Goal: Answer question/provide support: Share knowledge or assist other users

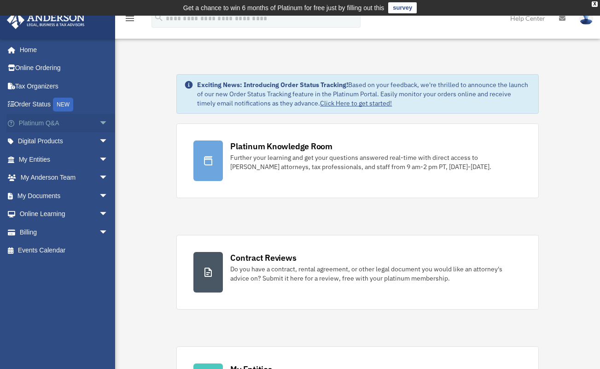
click at [43, 124] on link "Platinum Q&A arrow_drop_down" at bounding box center [64, 123] width 116 height 18
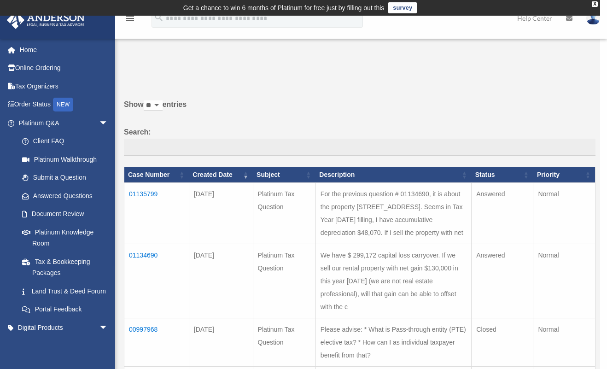
click at [145, 196] on div "x" at bounding box center [303, 184] width 607 height 369
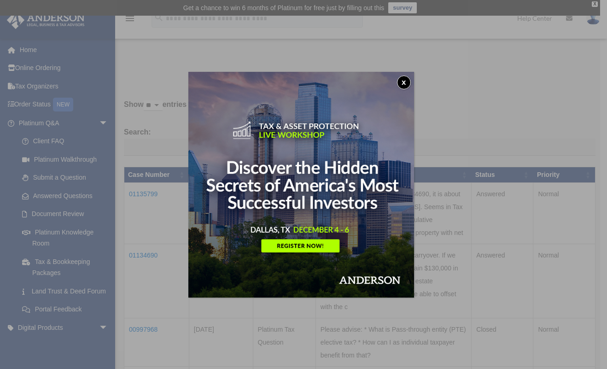
click at [407, 81] on button "x" at bounding box center [404, 83] width 14 height 14
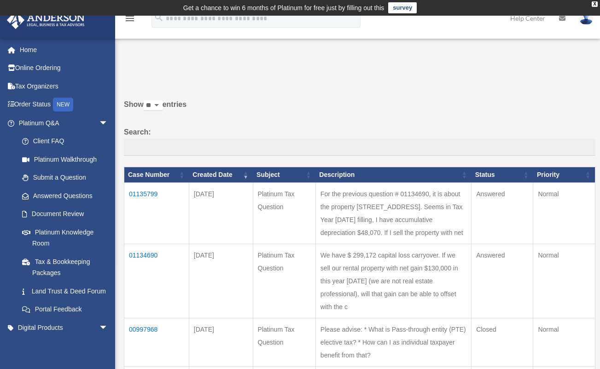
click at [137, 194] on td "01135799" at bounding box center [156, 212] width 65 height 61
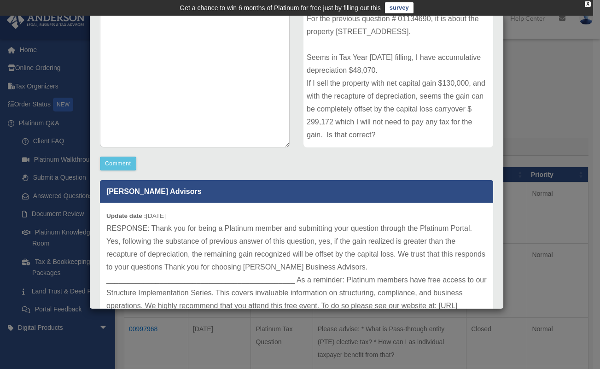
scroll to position [202, 0]
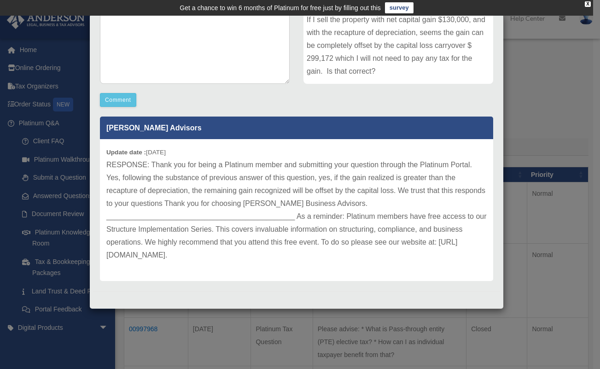
click at [107, 250] on p "RESPONSE: Thank you for being a Platinum member and submitting your question th…" at bounding box center [296, 209] width 380 height 103
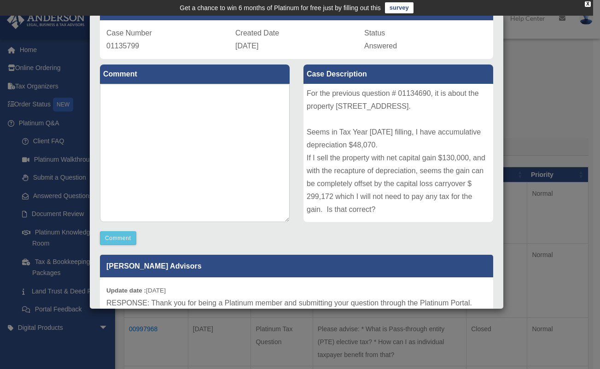
scroll to position [17, 0]
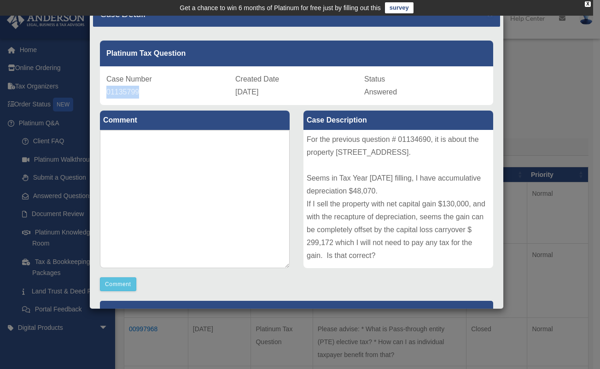
drag, startPoint x: 144, startPoint y: 93, endPoint x: 105, endPoint y: 91, distance: 39.2
click at [105, 91] on div "Case Number 01135799 Created Date [DATE] Status Answered" at bounding box center [296, 85] width 393 height 39
copy span "01135799"
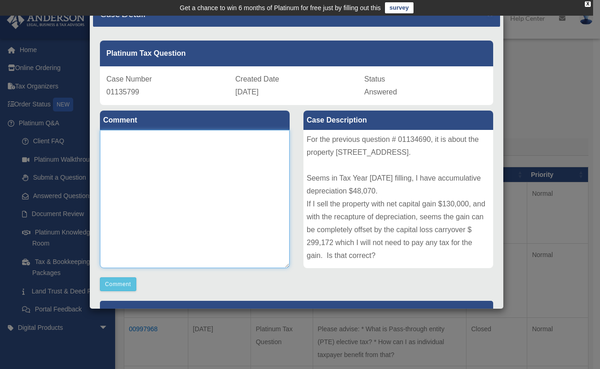
click at [195, 177] on textarea at bounding box center [195, 199] width 190 height 138
drag, startPoint x: 371, startPoint y: 257, endPoint x: 301, endPoint y: 144, distance: 133.1
click at [303, 144] on div "For the previous question # 01134690, it is about the property [STREET_ADDRESS]…" at bounding box center [398, 199] width 190 height 138
copy div "For the previous question # 01134690, it is about the property [STREET_ADDRESS]…"
click at [206, 169] on textarea at bounding box center [195, 199] width 190 height 138
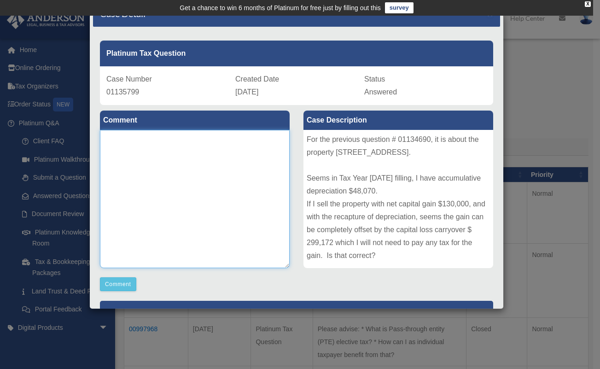
scroll to position [202, 0]
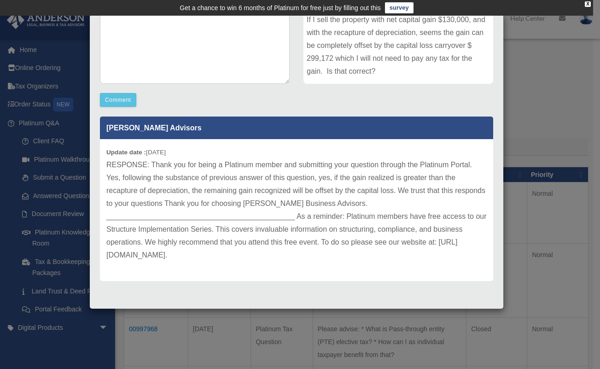
drag, startPoint x: 184, startPoint y: 153, endPoint x: 150, endPoint y: 155, distance: 33.6
click at [150, 155] on div "Update date : [DATE] RESPONSE: Thank you for being a Platinum member and submit…" at bounding box center [296, 210] width 393 height 142
click at [224, 228] on p "RESPONSE: Thank you for being a Platinum member and submitting your question th…" at bounding box center [296, 209] width 380 height 103
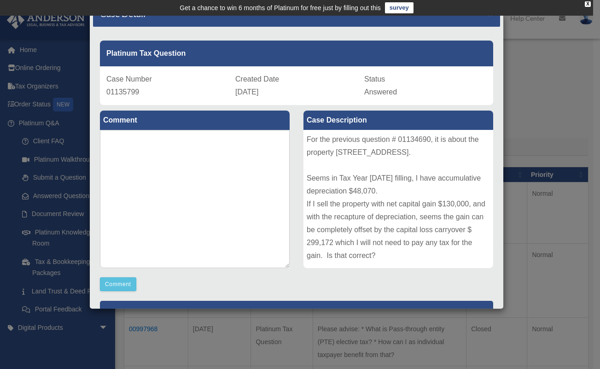
scroll to position [0, 0]
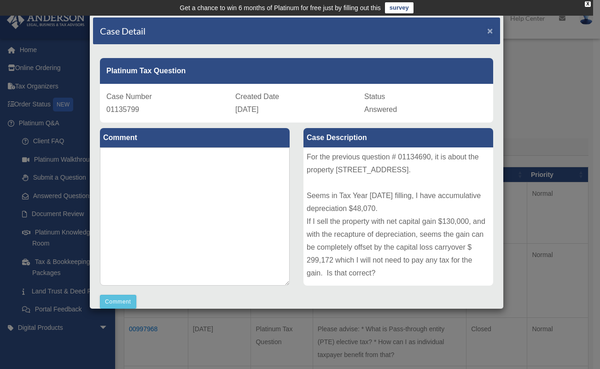
click at [487, 27] on span "×" at bounding box center [490, 30] width 6 height 11
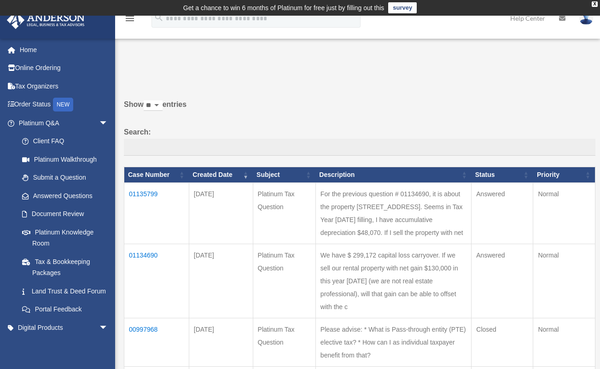
click at [147, 253] on td "01134690" at bounding box center [156, 281] width 65 height 74
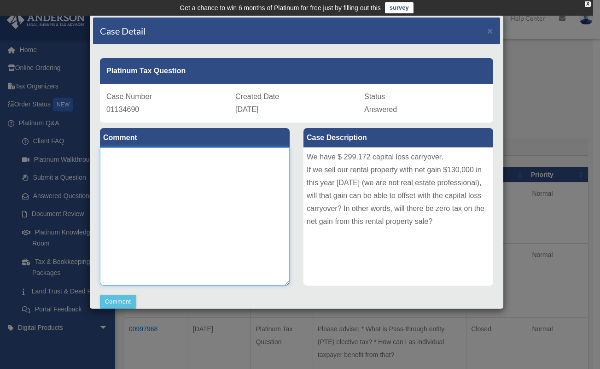
click at [192, 177] on textarea at bounding box center [195, 216] width 190 height 138
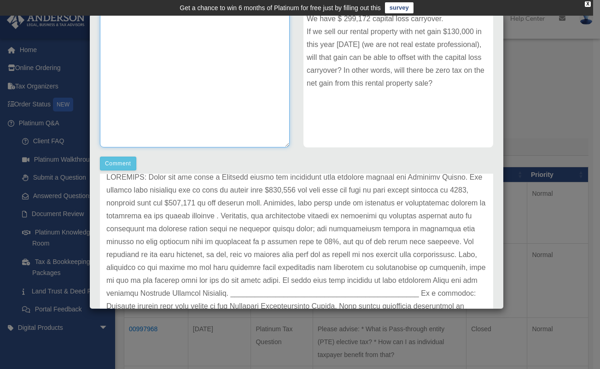
scroll to position [215, 0]
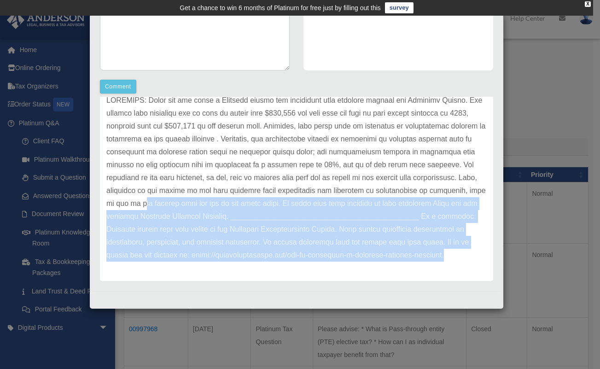
drag, startPoint x: 365, startPoint y: 258, endPoint x: 199, endPoint y: 194, distance: 177.4
click at [199, 194] on p at bounding box center [296, 178] width 380 height 168
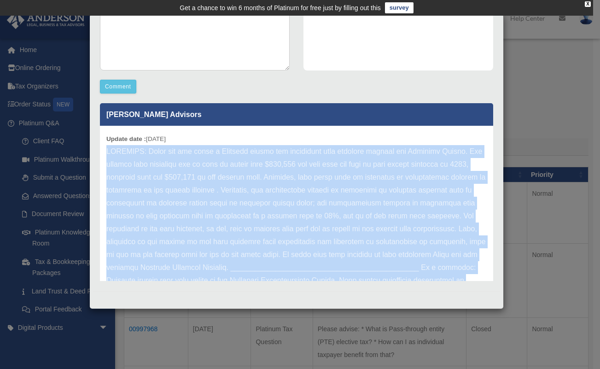
click at [106, 151] on p at bounding box center [296, 229] width 380 height 168
copy p "RESPONSE: Thank you for being a Platinum member and submitting your question th…"
click at [101, 196] on div "Update date : [DATE]" at bounding box center [296, 229] width 393 height 206
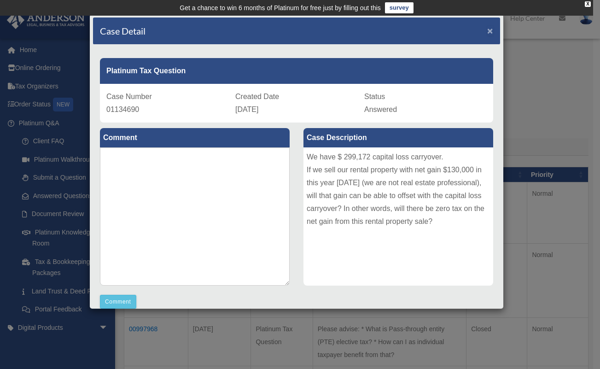
click at [487, 30] on span "×" at bounding box center [490, 30] width 6 height 11
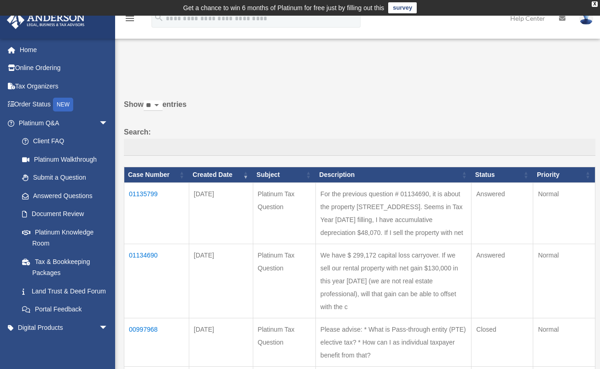
click at [143, 195] on td "01135799" at bounding box center [156, 212] width 65 height 61
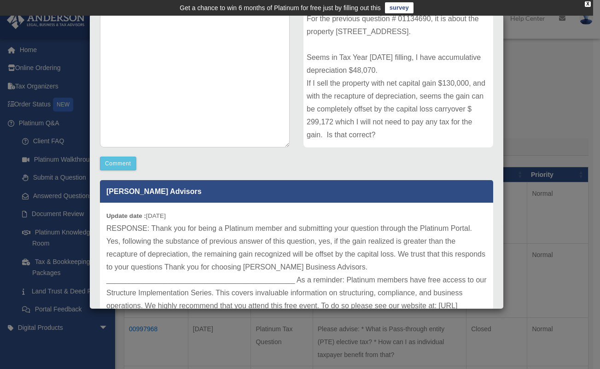
scroll to position [202, 0]
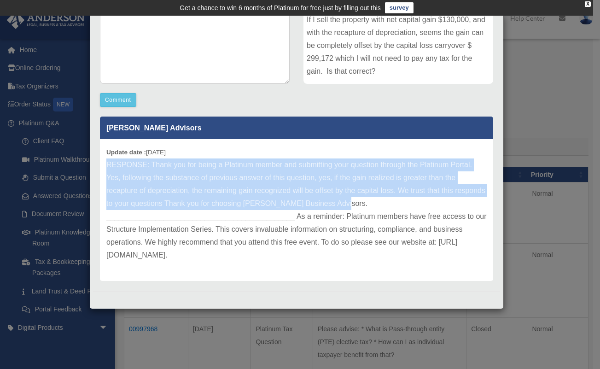
drag, startPoint x: 106, startPoint y: 166, endPoint x: 371, endPoint y: 203, distance: 267.9
click at [371, 203] on div "Update date : [DATE] RESPONSE: Thank you for being a Platinum member and submit…" at bounding box center [296, 210] width 393 height 142
copy p "RESPONSE: Thank you for being a Platinum member and submitting your question th…"
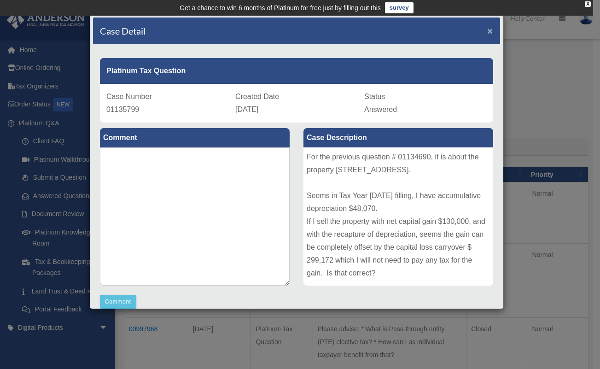
click at [487, 33] on span "×" at bounding box center [490, 30] width 6 height 11
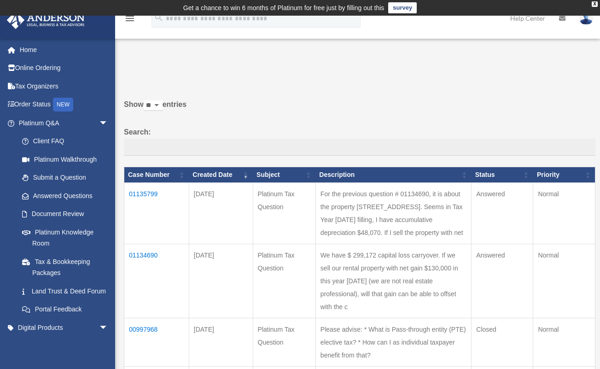
click at [587, 25] on link at bounding box center [586, 18] width 28 height 41
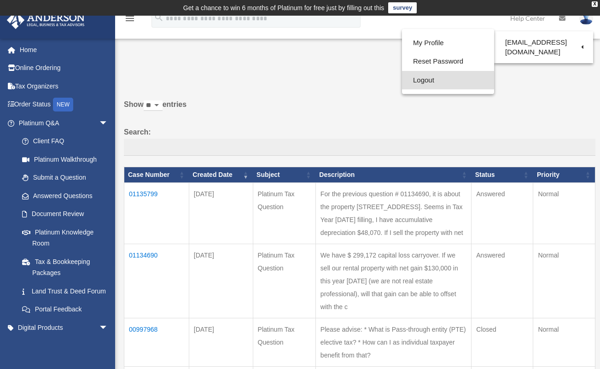
click at [424, 78] on link "Logout" at bounding box center [448, 80] width 92 height 19
